Goal: Task Accomplishment & Management: Manage account settings

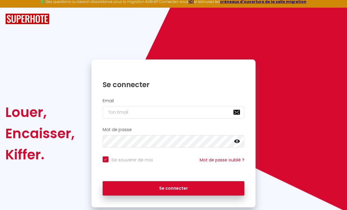
scroll to position [19, 0]
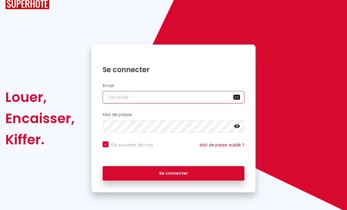
click at [123, 95] on input "email" at bounding box center [174, 97] width 142 height 12
type input "l"
checkbox input "true"
type input "li"
checkbox input "true"
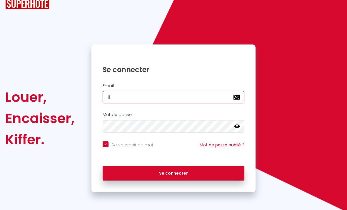
type input "lil"
checkbox input "true"
type input "lilo"
checkbox input "true"
type input "lilou"
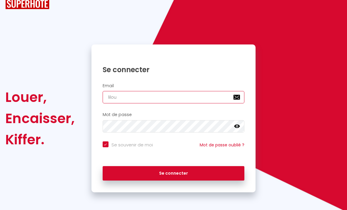
checkbox input "true"
type input "lilouf"
checkbox input "true"
type input "liloufo"
checkbox input "true"
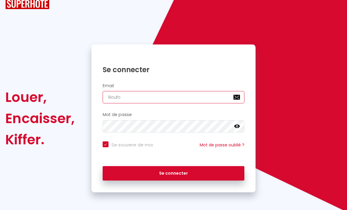
type input "liloufor"
checkbox input "true"
type input "lilouforr"
checkbox input "true"
type input "lilouforri"
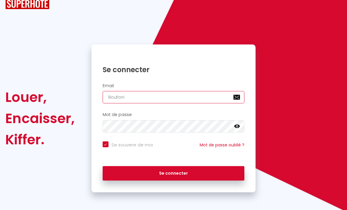
checkbox input "true"
type input "lilouforrie"
checkbox input "true"
type input "lilouforrien"
checkbox input "true"
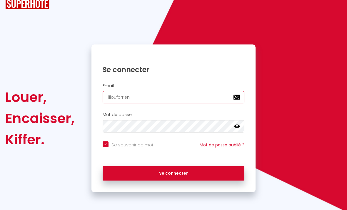
type input "lilouforrien."
checkbox input "true"
type input "lilouforrien"
checkbox input "true"
type input "lilouforrien2"
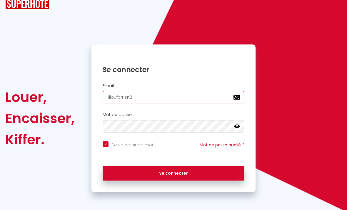
checkbox input "true"
type input "lilouforrien22"
checkbox input "true"
type input "lilouforrien22@"
checkbox input "true"
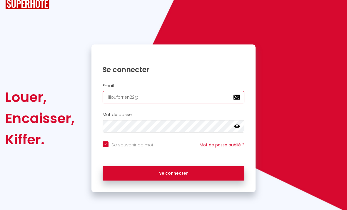
type input "lilouforrien22@g"
checkbox input "true"
type input "lilouforrien22@gm"
checkbox input "true"
type input "lilouforrien22@gma"
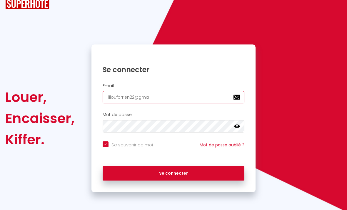
checkbox input "true"
type input "lilouforrien22@gmai"
checkbox input "true"
type input "[EMAIL_ADDRESS]"
checkbox input "true"
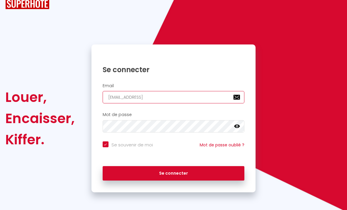
type input "[EMAIL_ADDRESS]."
checkbox input "true"
type input "lilouforrien22@gmail.c"
checkbox input "true"
type input "[EMAIL_ADDRESS][DOMAIN_NAME]"
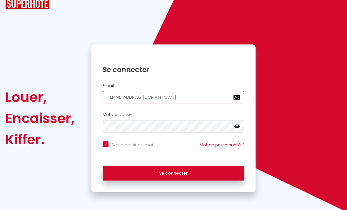
checkbox input "true"
type input "[EMAIL_ADDRESS][DOMAIN_NAME]"
checkbox input "true"
type input "[EMAIL_ADDRESS][DOMAIN_NAME]"
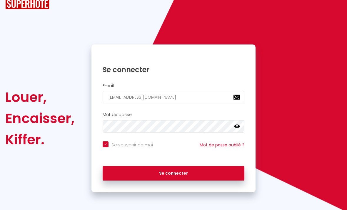
click at [236, 127] on icon at bounding box center [237, 126] width 6 height 6
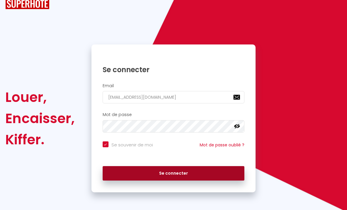
click at [208, 175] on button "Se connecter" at bounding box center [174, 173] width 142 height 15
checkbox input "true"
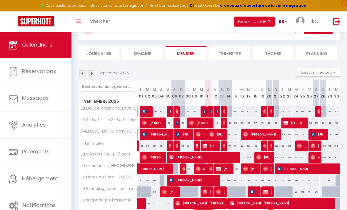
scroll to position [26, 0]
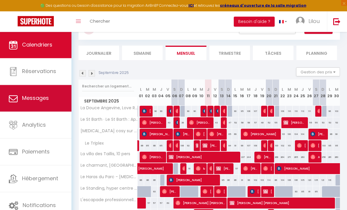
click at [19, 94] on link "Messages" at bounding box center [35, 98] width 71 height 26
select select "message"
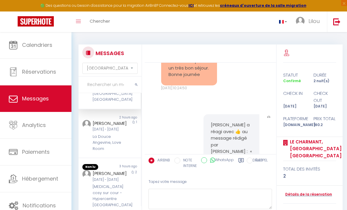
scroll to position [34, 0]
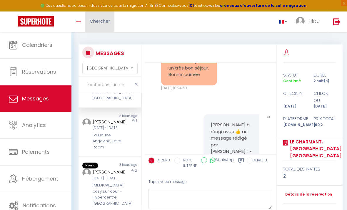
click at [95, 20] on span "Chercher" at bounding box center [100, 21] width 20 height 6
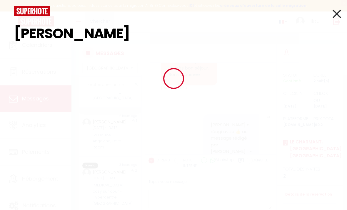
type input "[PERSON_NAME]"
